Goal: Task Accomplishment & Management: Use online tool/utility

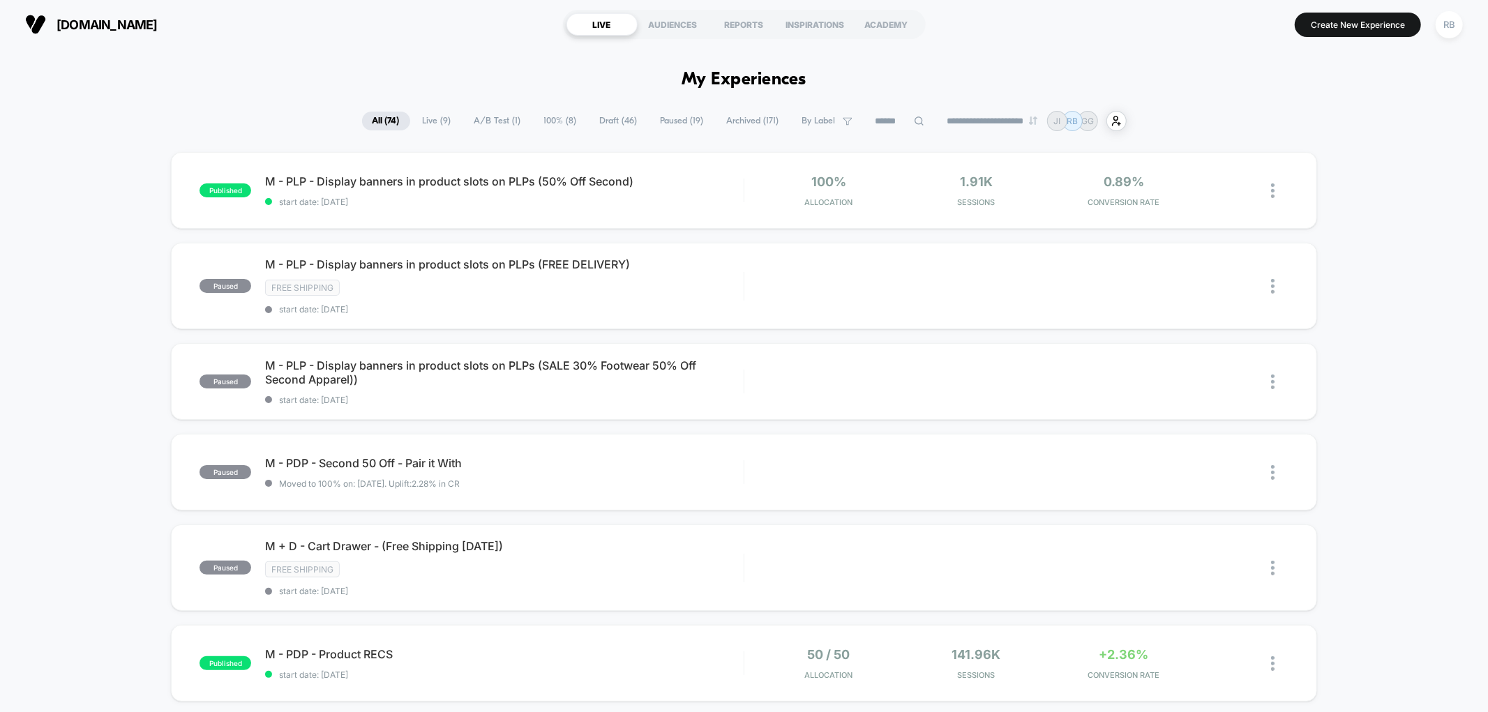
click at [423, 119] on span "Live ( 9 )" at bounding box center [437, 121] width 50 height 19
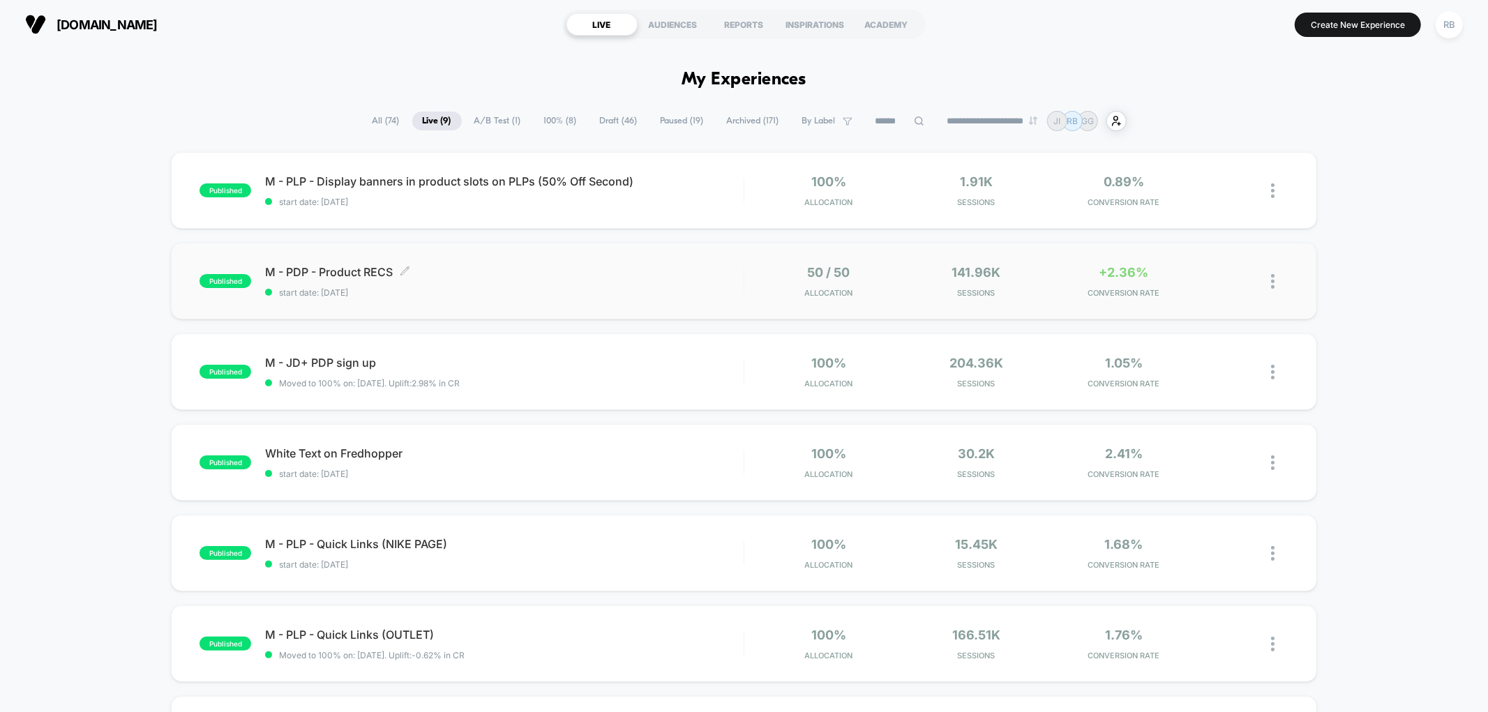
click at [587, 270] on span "M - PDP - Product RECS Click to edit experience details" at bounding box center [504, 272] width 478 height 14
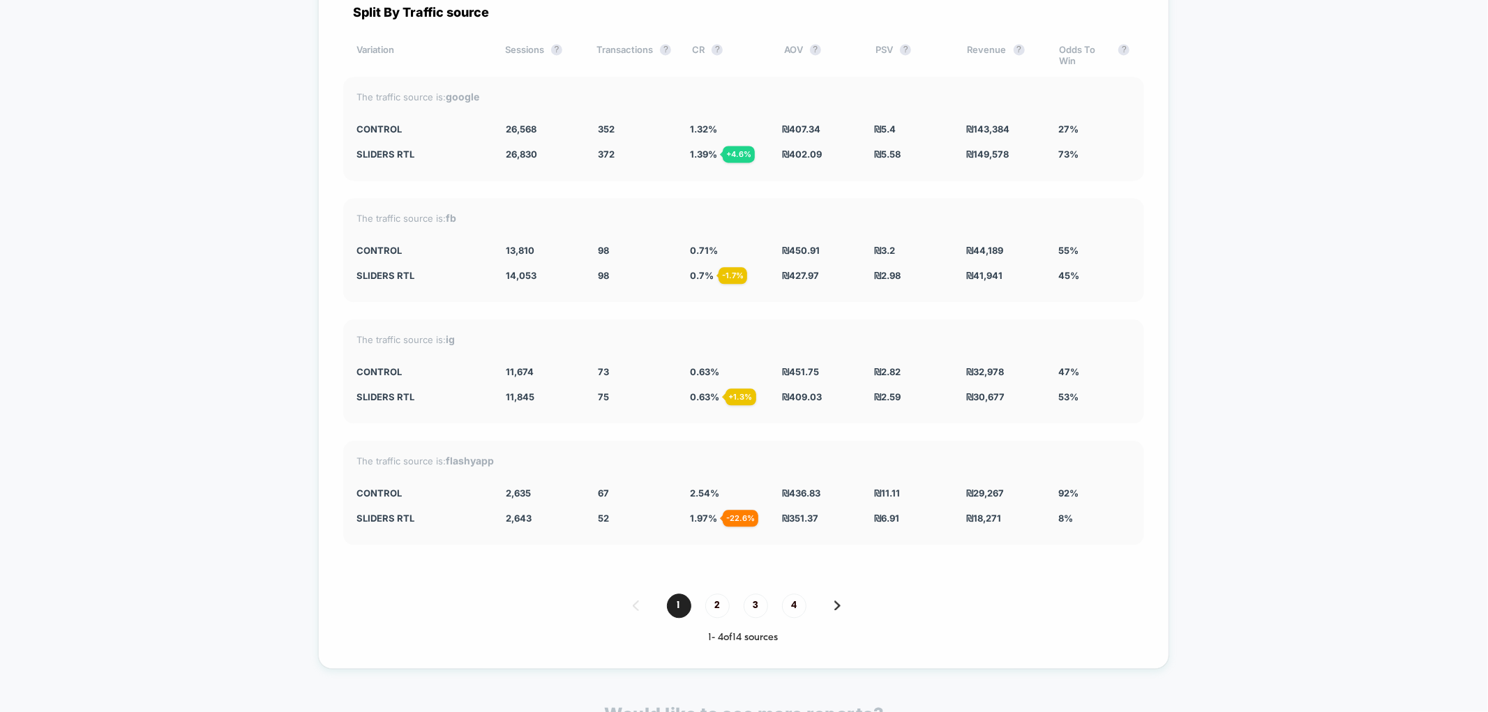
scroll to position [2557, 0]
click at [721, 593] on span "2" at bounding box center [717, 605] width 24 height 24
click at [759, 600] on span "3" at bounding box center [756, 605] width 24 height 24
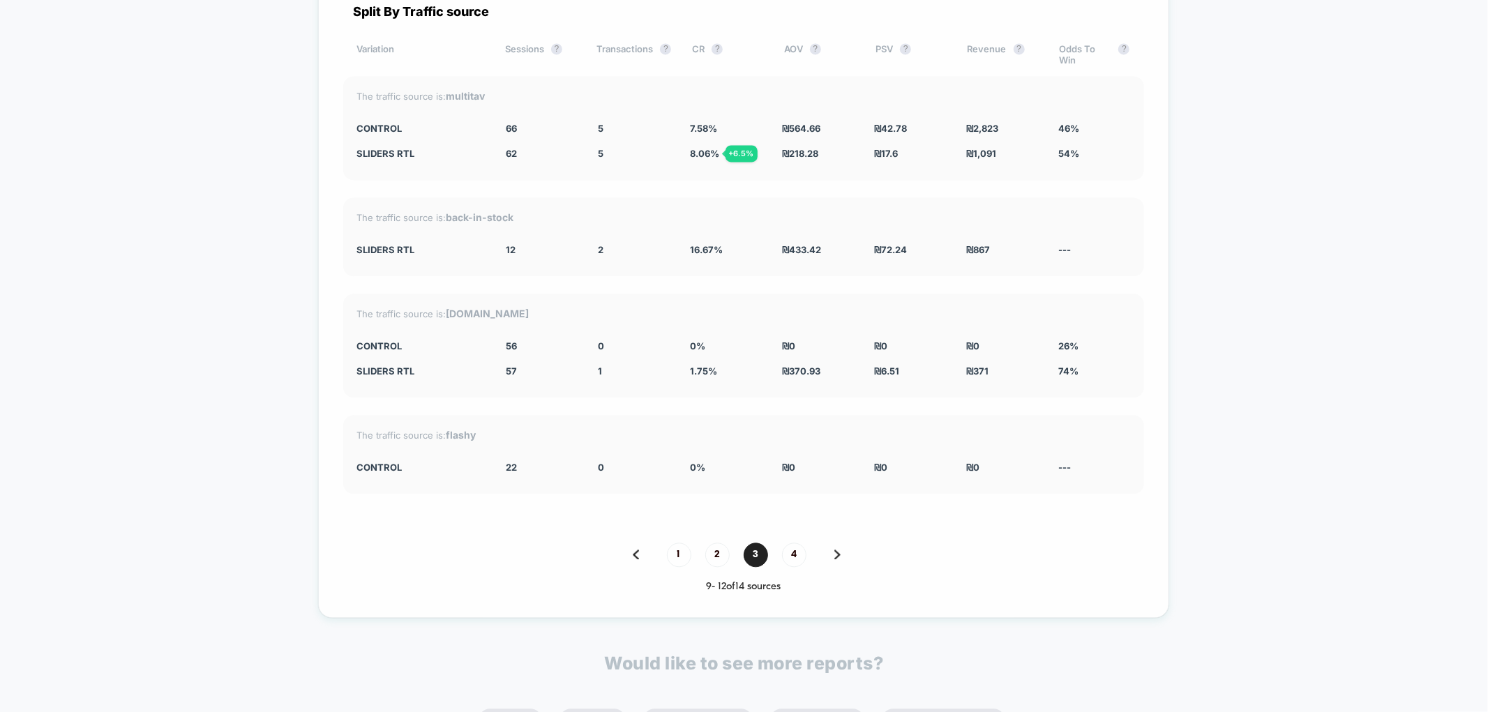
click at [782, 543] on div "1 2 3 4" at bounding box center [743, 555] width 801 height 24
click at [792, 543] on span "4" at bounding box center [794, 555] width 24 height 24
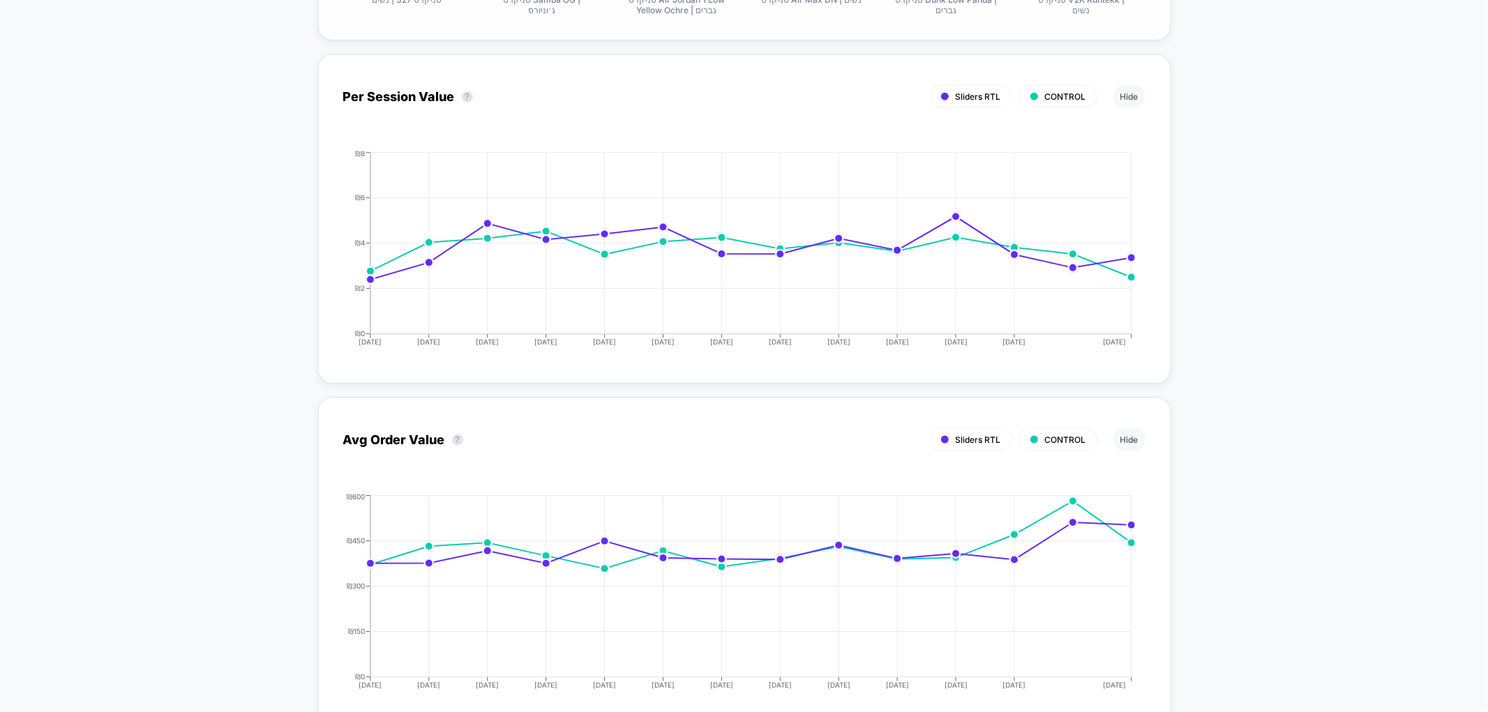
scroll to position [1141, 0]
